Goal: Task Accomplishment & Management: Use online tool/utility

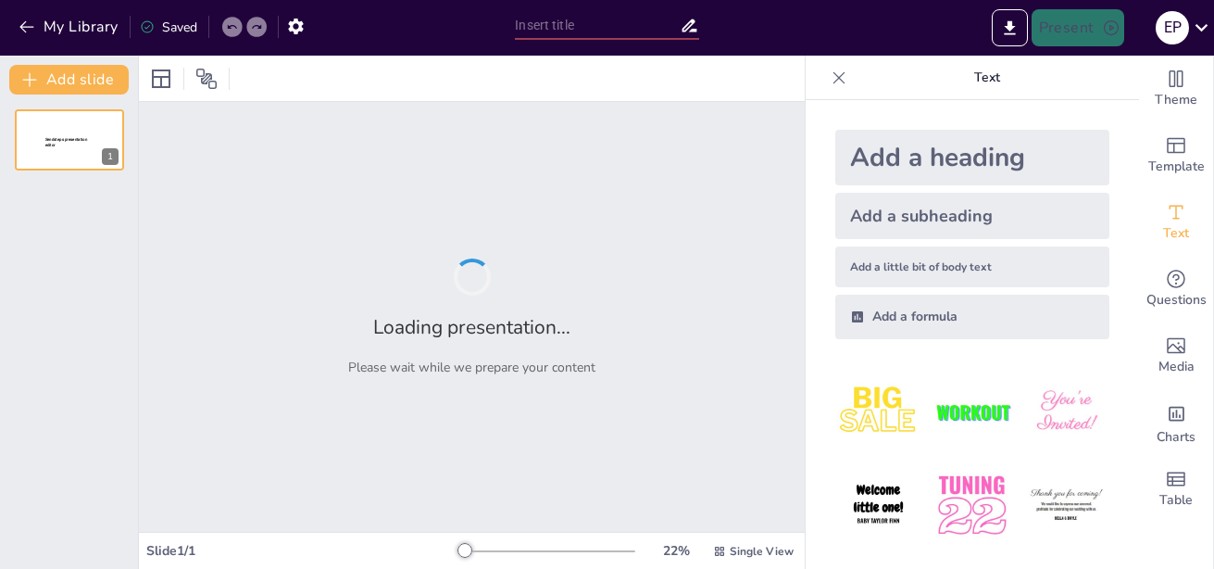
type input "Análisis de Datos Demográficos en el Diagnóstico de Salud Comunitario"
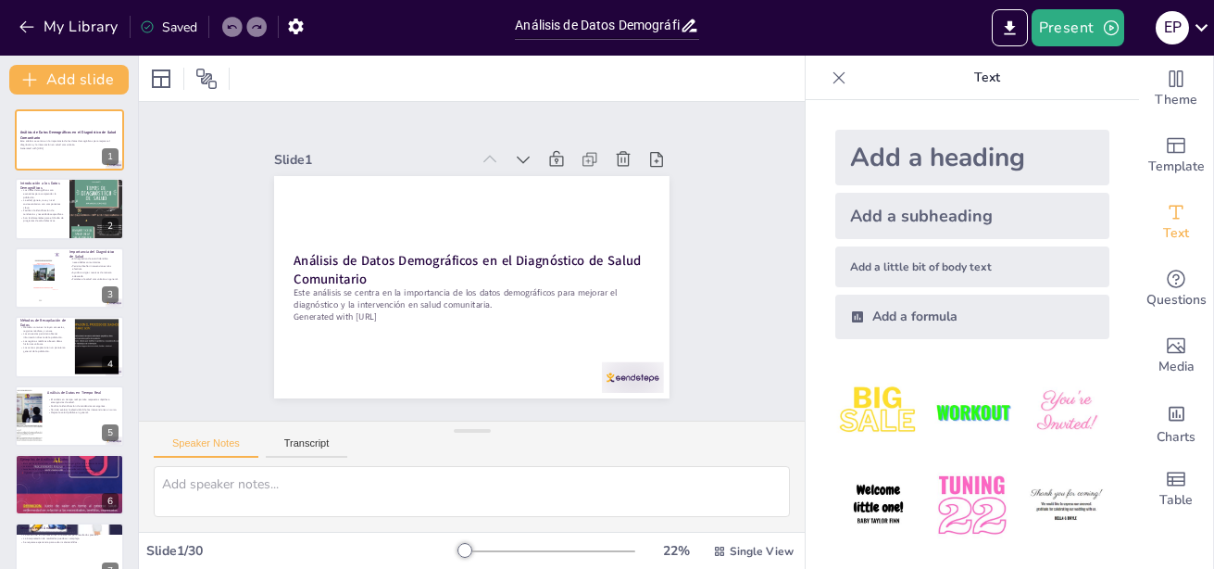
checkbox input "true"
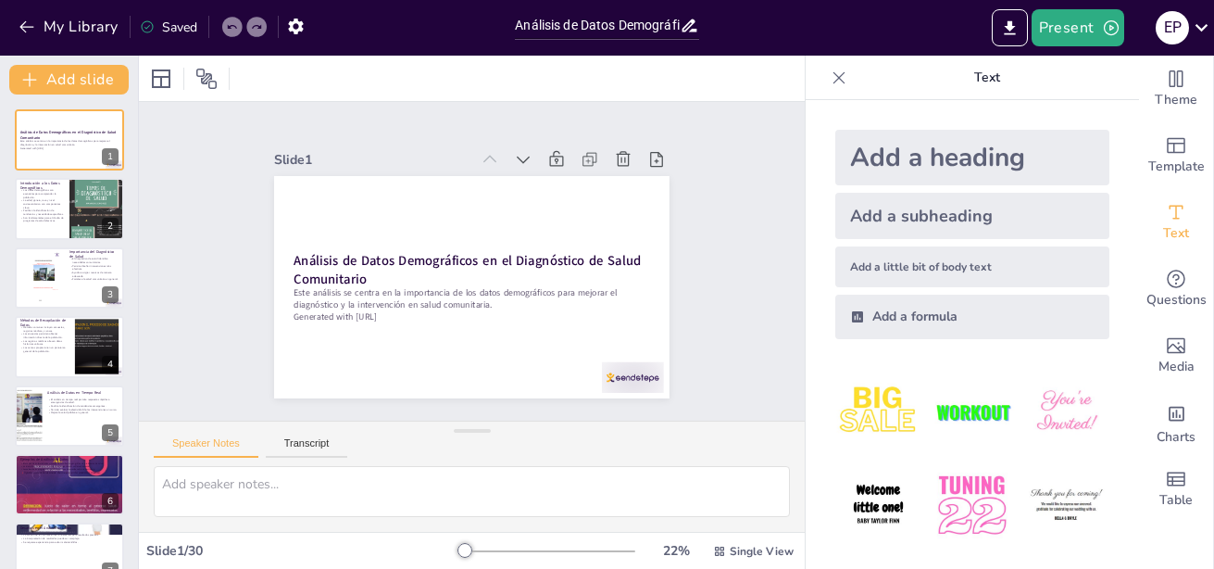
checkbox input "true"
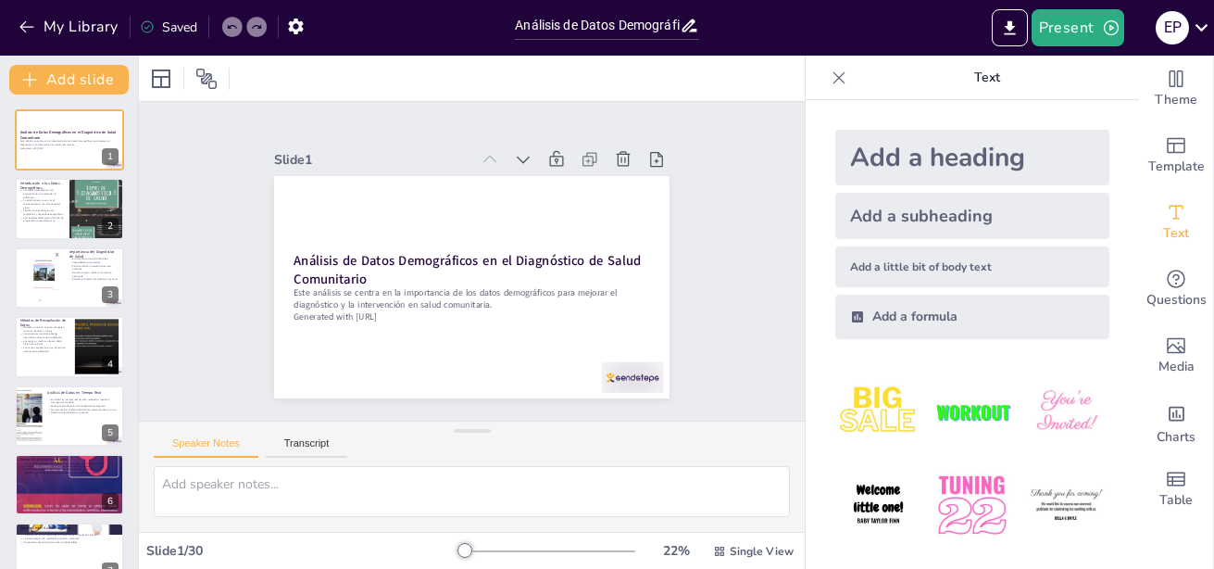
checkbox input "true"
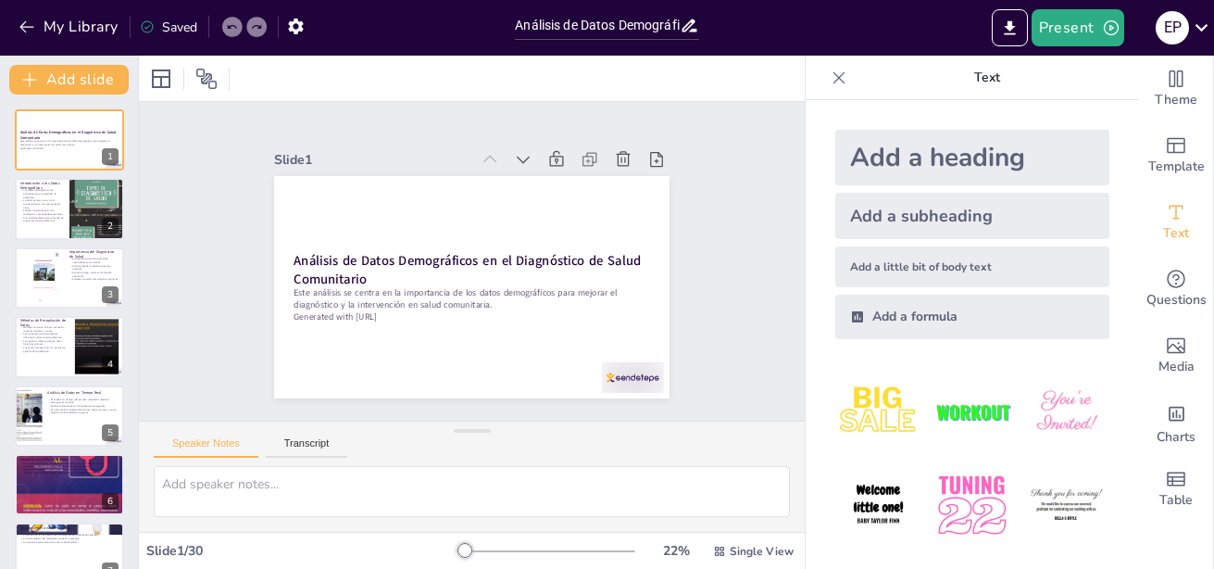
checkbox input "true"
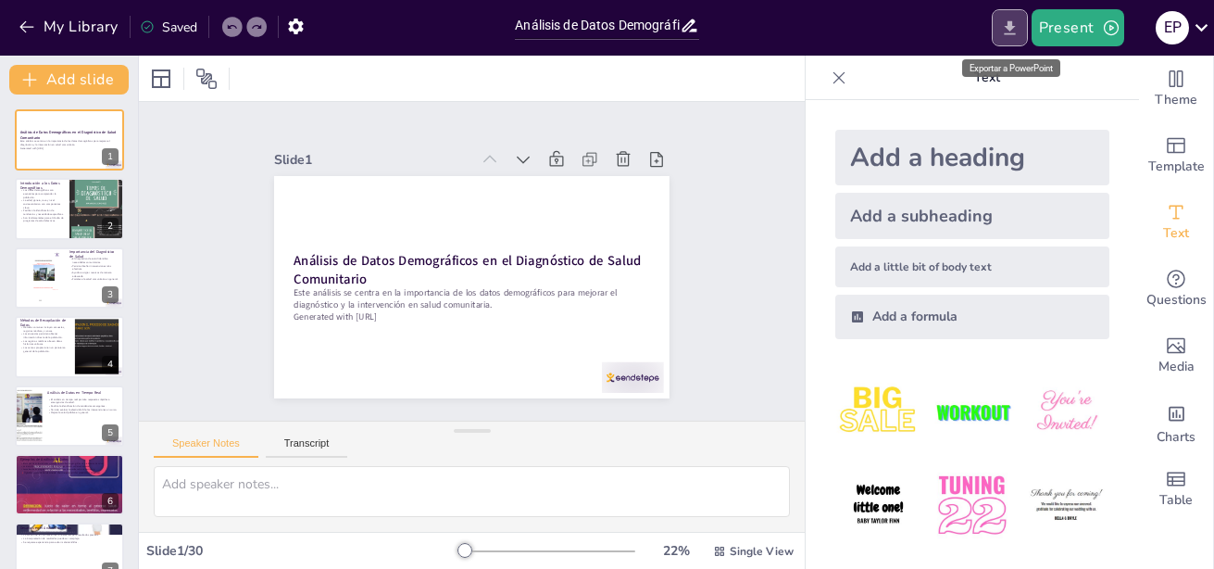
click at [1011, 21] on icon "Export to PowerPoint" at bounding box center [1009, 27] width 11 height 14
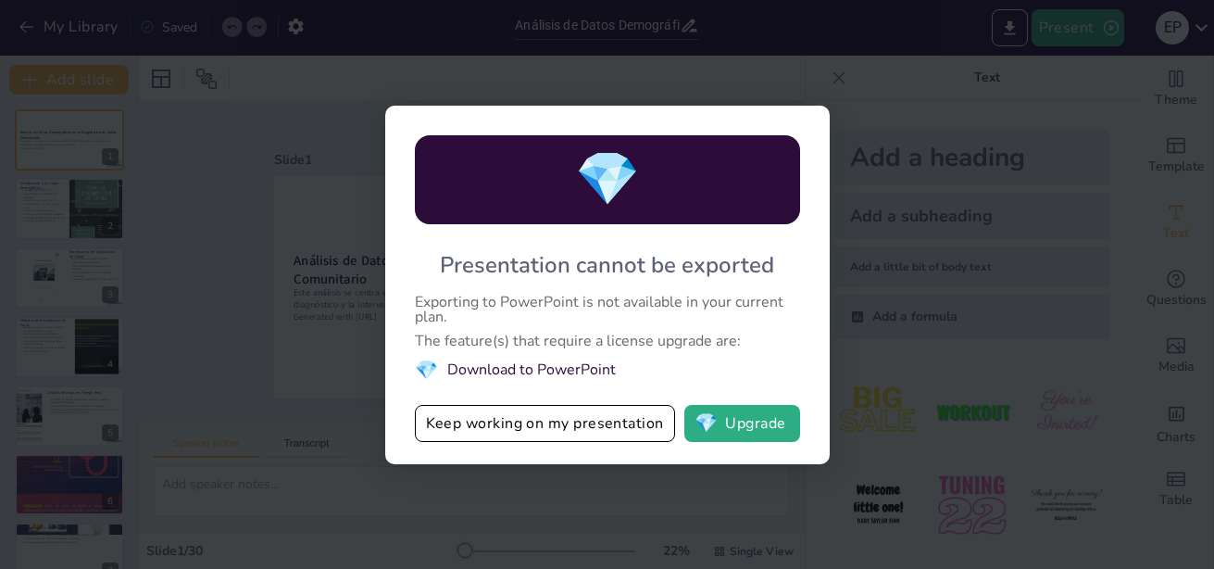
click at [907, 312] on div "💎 Presentation cannot be exported Exporting to PowerPoint is not available in y…" at bounding box center [607, 284] width 1214 height 569
click at [725, 423] on button "💎 Upgrade" at bounding box center [742, 423] width 116 height 37
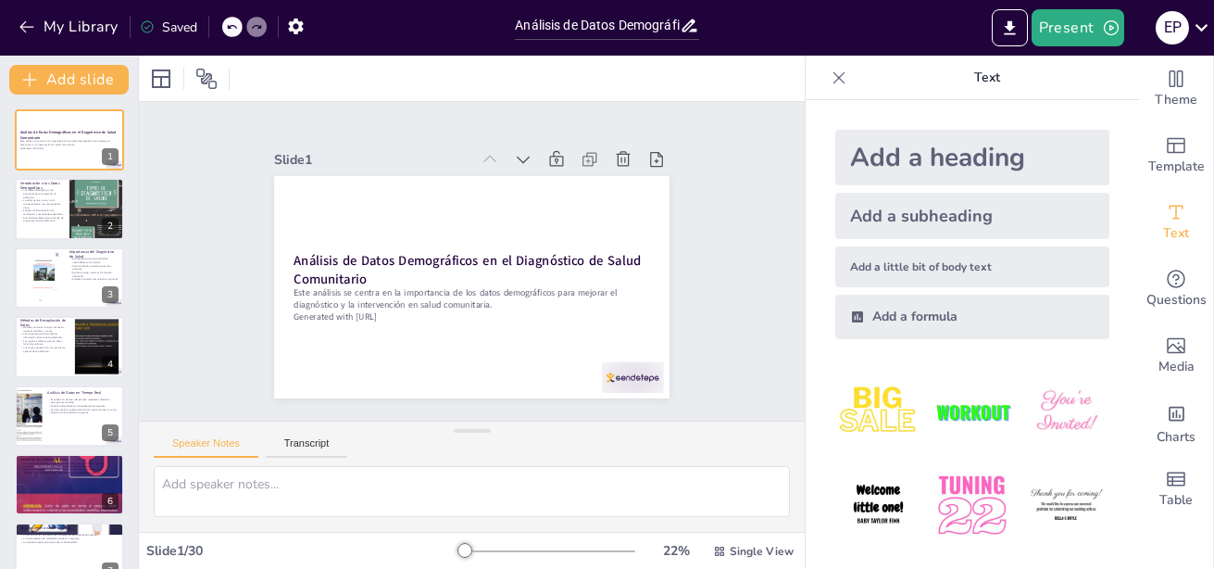
checkbox input "true"
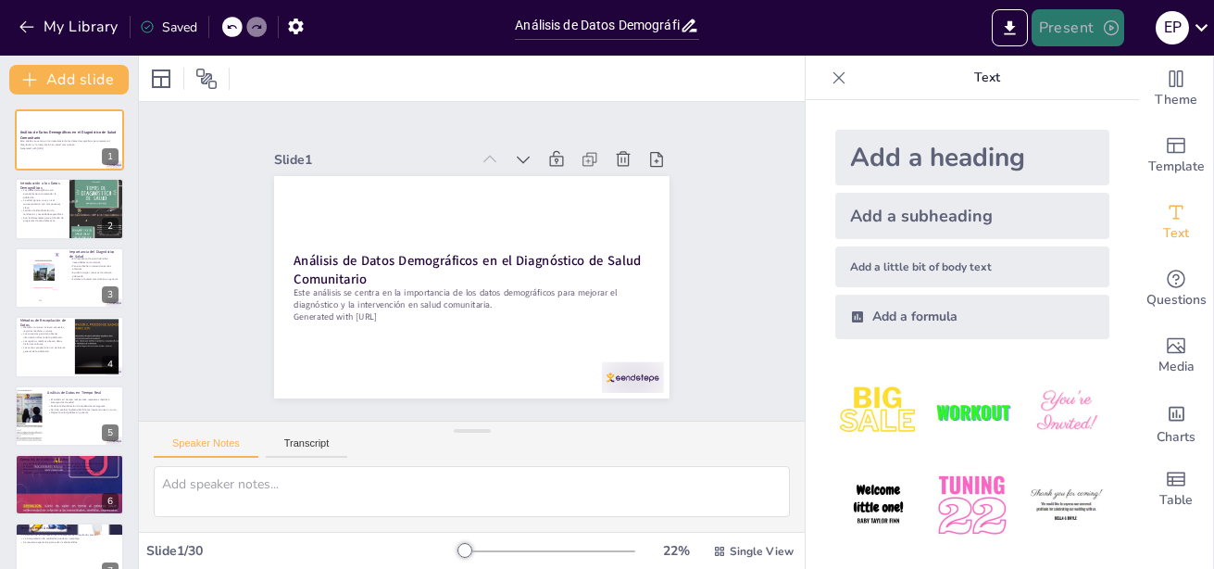
click at [1104, 21] on icon "button" at bounding box center [1111, 28] width 19 height 19
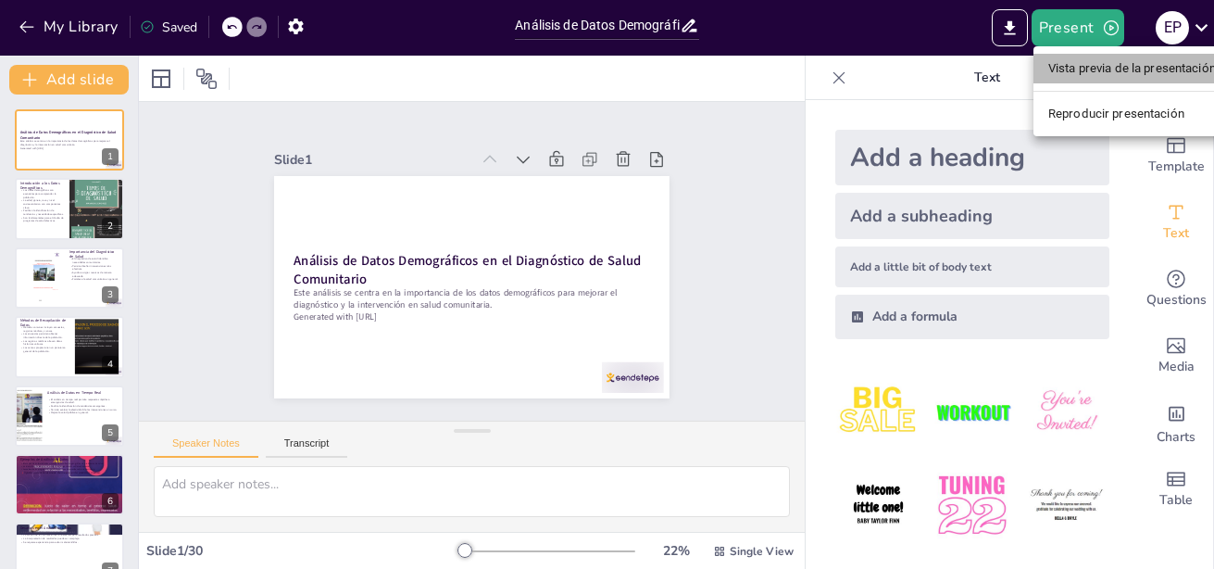
click at [1107, 64] on li "Vista previa de la presentación" at bounding box center [1131, 69] width 197 height 30
